Goal: Task Accomplishment & Management: Complete application form

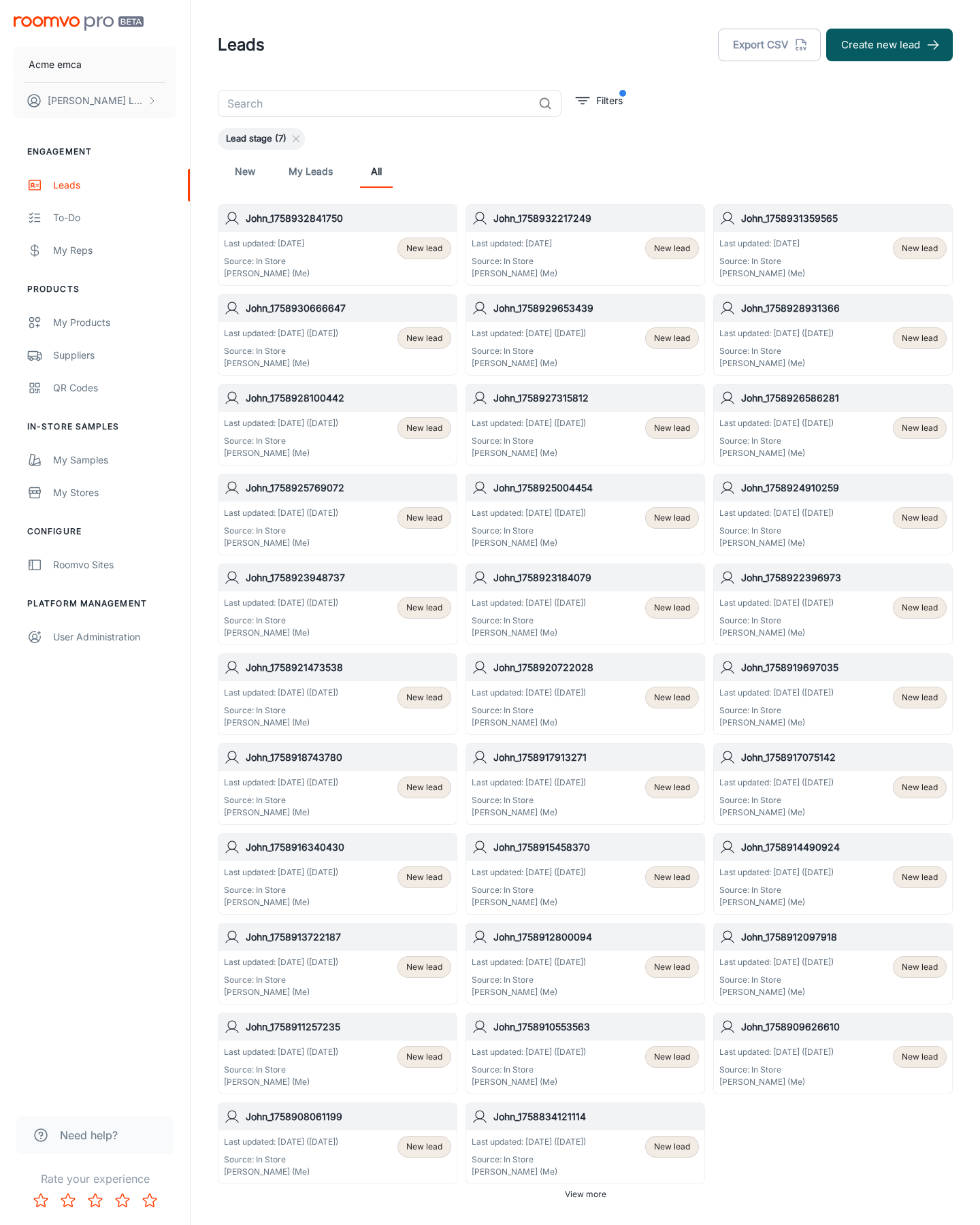
click at [889, 45] on button "Create new lead" at bounding box center [889, 45] width 127 height 33
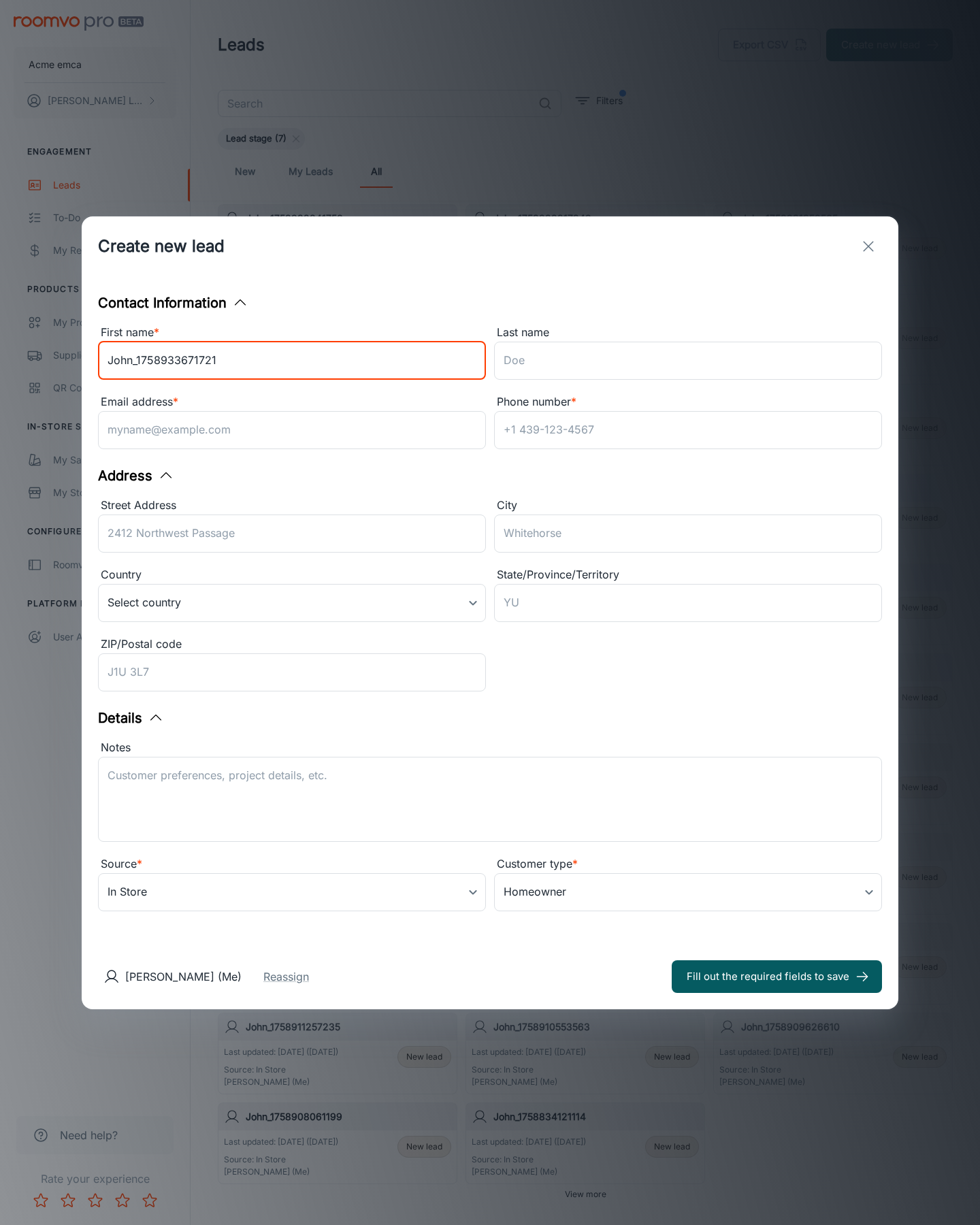
type input "John_1758933671721"
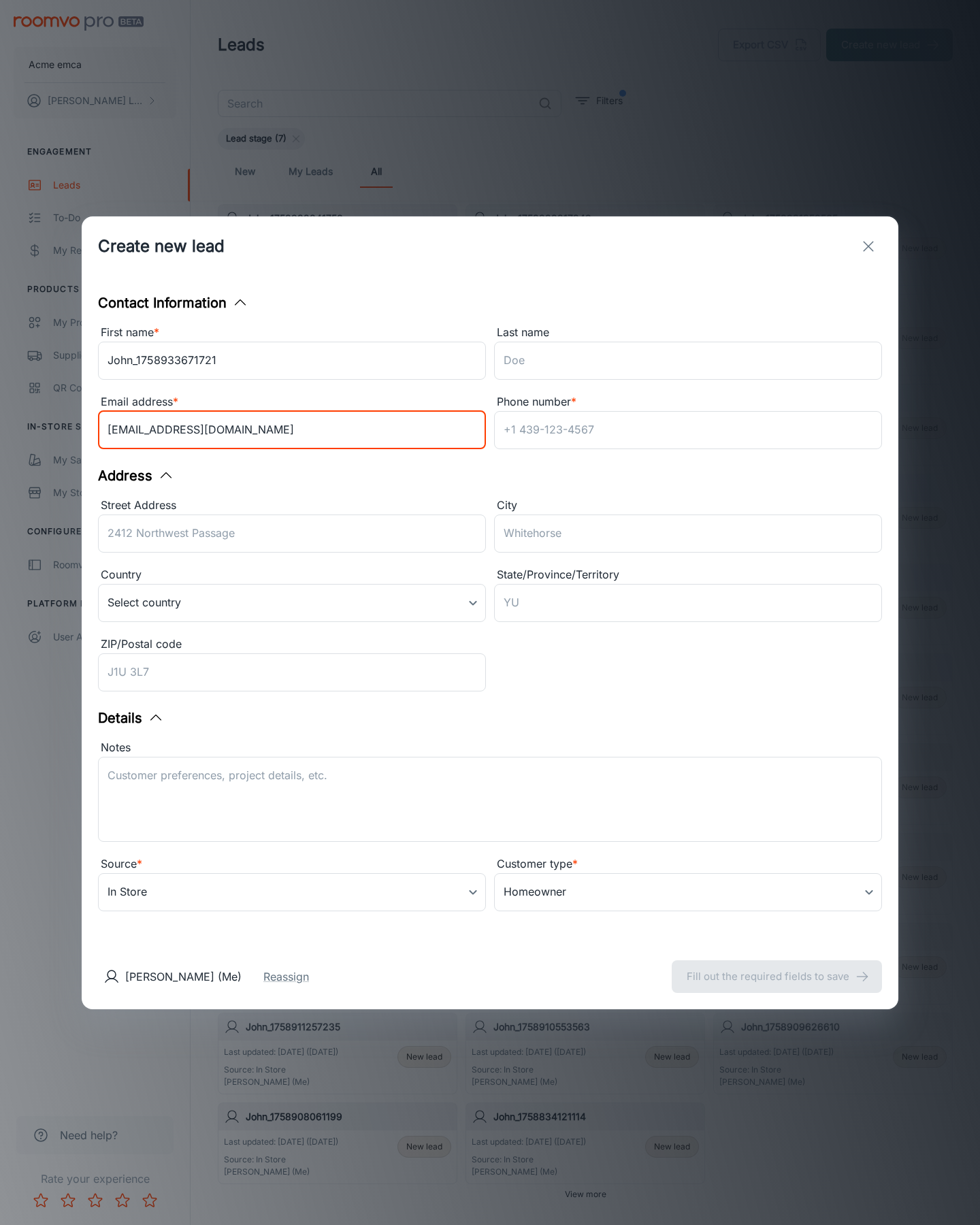
type input "[EMAIL_ADDRESS][DOMAIN_NAME]"
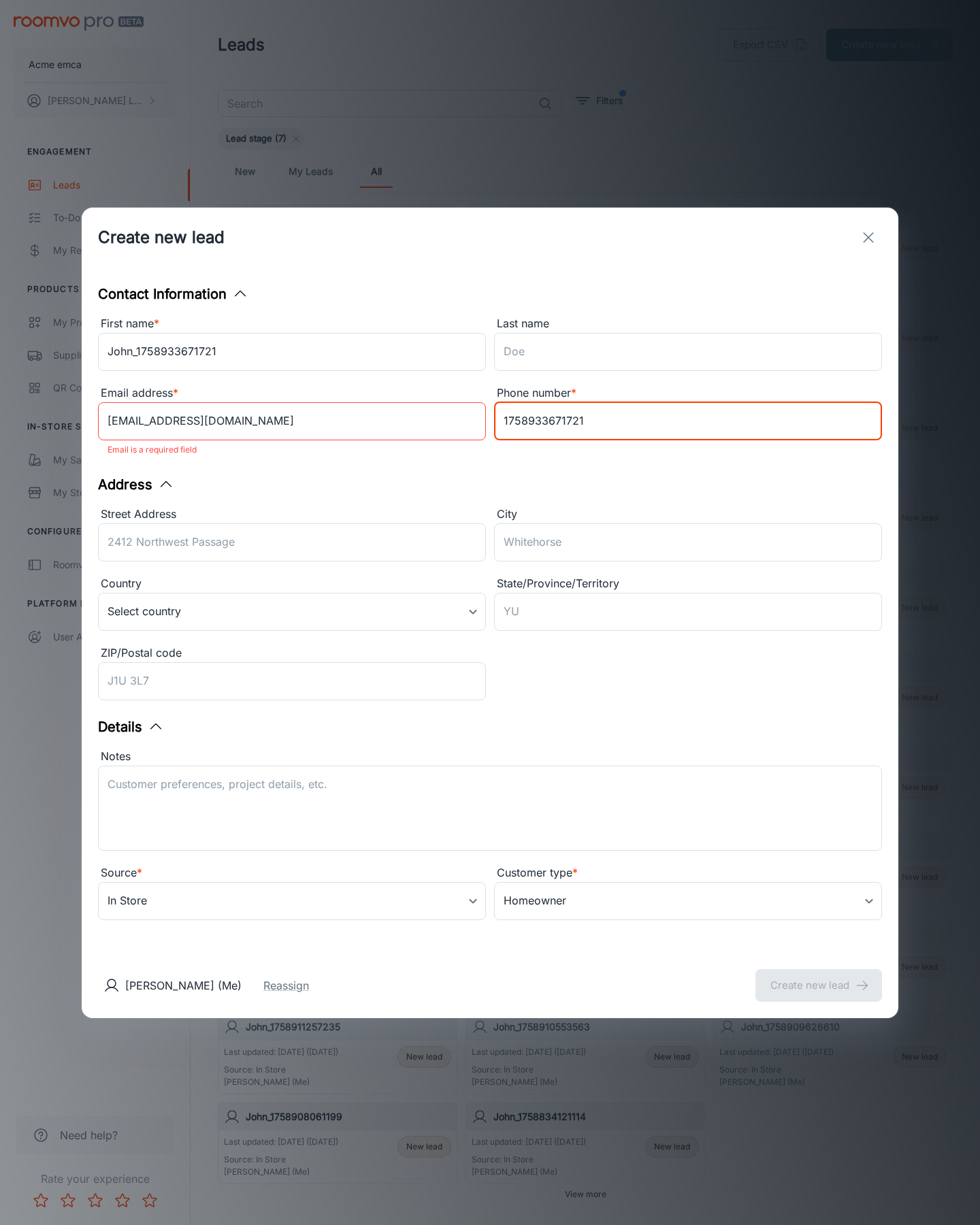
type input "1758933671721"
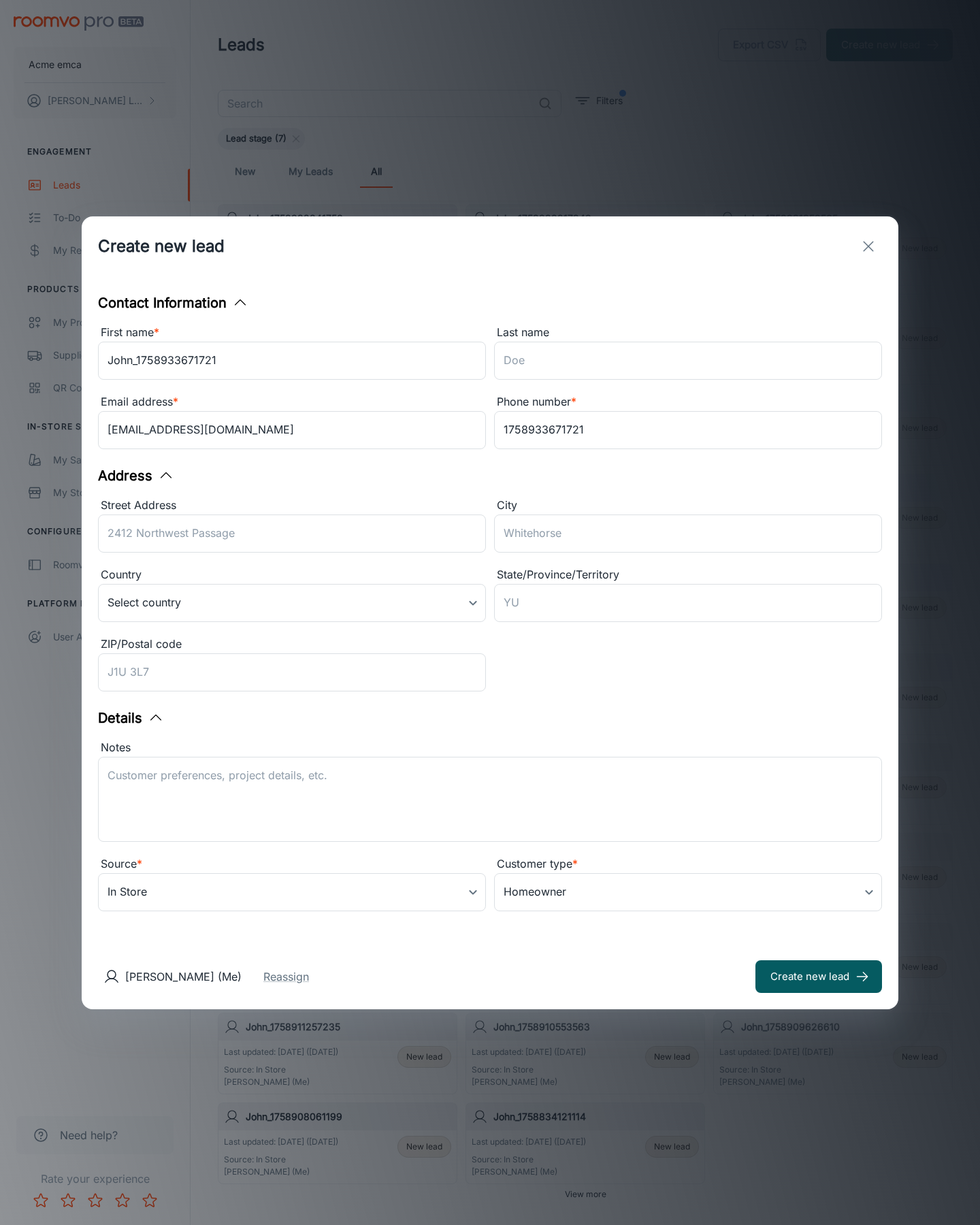
click at [819, 976] on button "Create new lead" at bounding box center [819, 976] width 127 height 33
